Goal: Find specific page/section

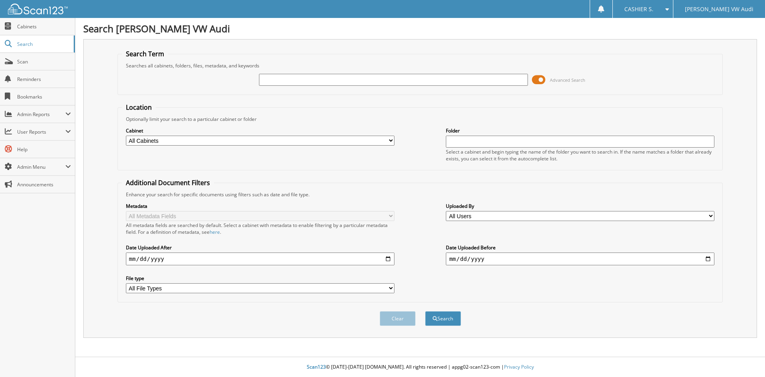
click at [326, 80] on input "text" at bounding box center [393, 80] width 269 height 12
drag, startPoint x: 328, startPoint y: 80, endPoint x: 167, endPoint y: 86, distance: 161.5
click at [168, 85] on div "[PERSON_NAME] 1435561 Advanced Search" at bounding box center [420, 80] width 597 height 22
type input "1454501"
click at [425, 311] on button "Search" at bounding box center [443, 318] width 36 height 15
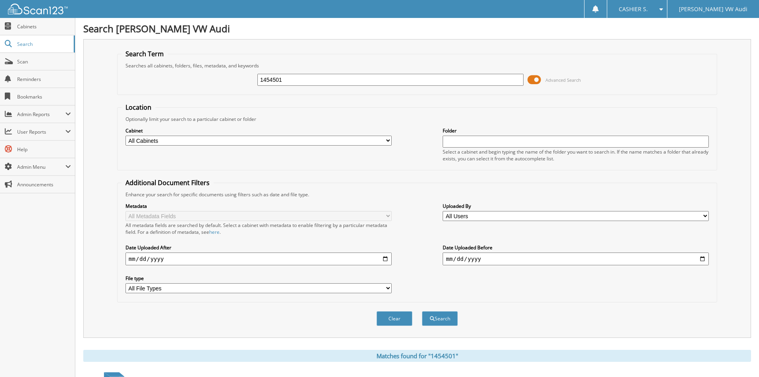
scroll to position [113, 0]
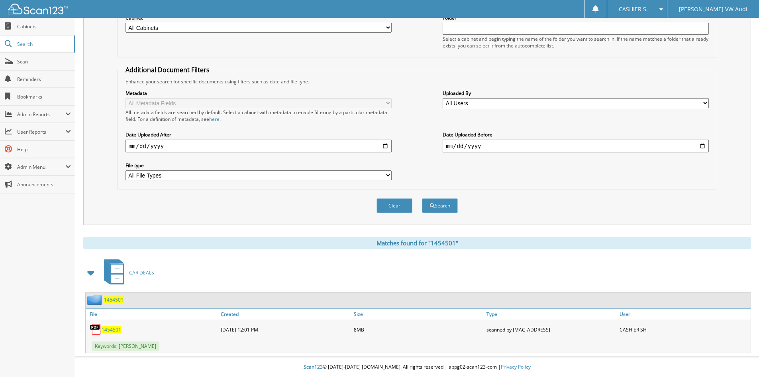
click at [111, 327] on span "1454501" at bounding box center [112, 329] width 20 height 7
